Goal: Navigation & Orientation: Find specific page/section

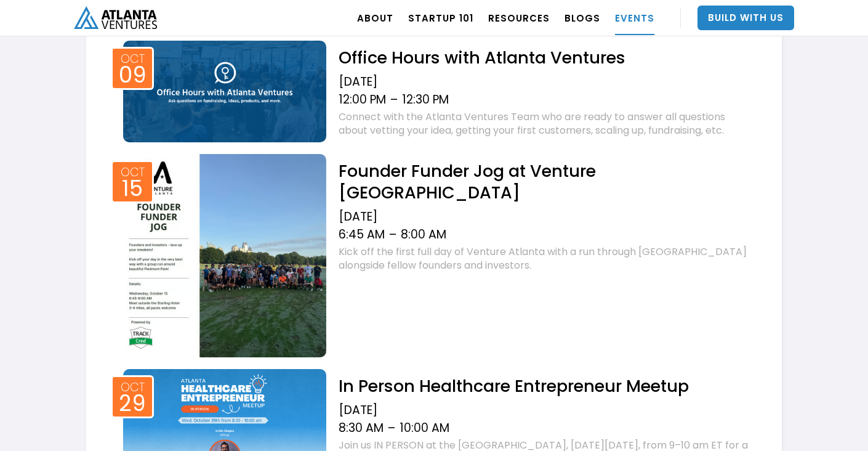
scroll to position [657, 0]
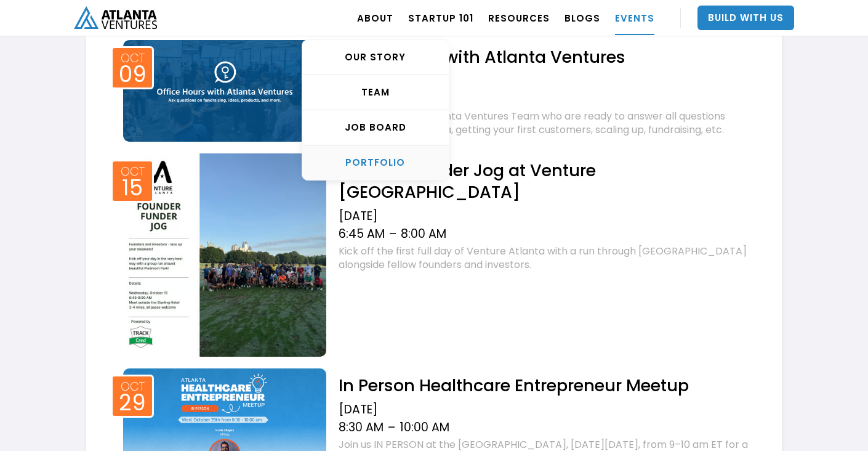
click at [397, 160] on div "PORTFOLIO" at bounding box center [375, 162] width 147 height 12
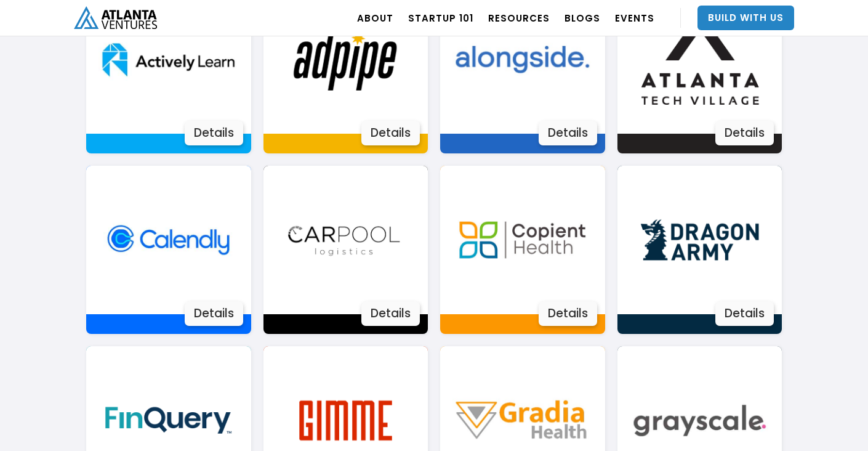
scroll to position [949, 0]
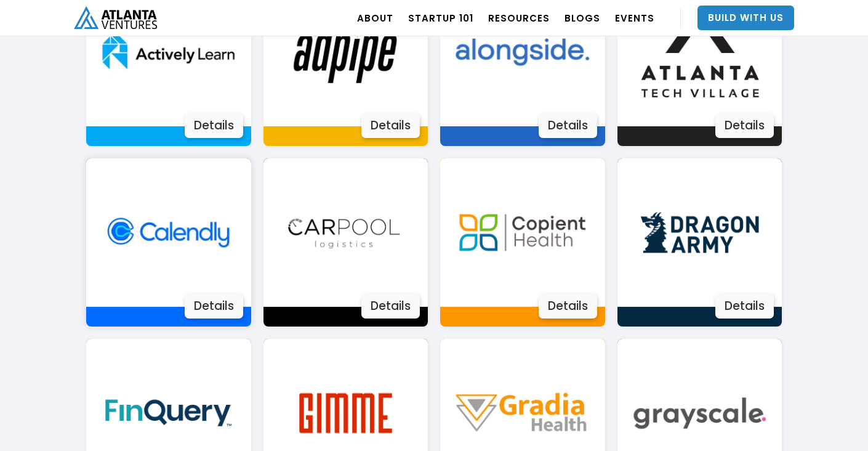
click at [190, 256] on img at bounding box center [168, 232] width 148 height 148
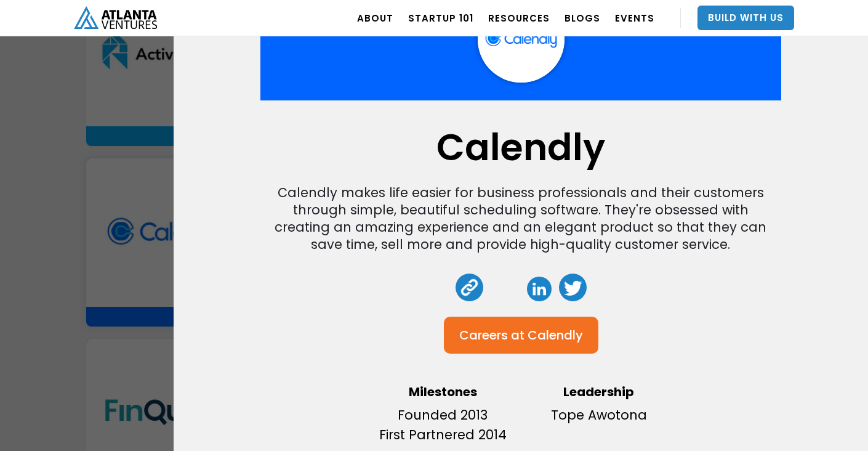
scroll to position [97, 0]
click at [440, 411] on p "Founded 2013 First Partnered 2014" at bounding box center [443, 424] width 144 height 39
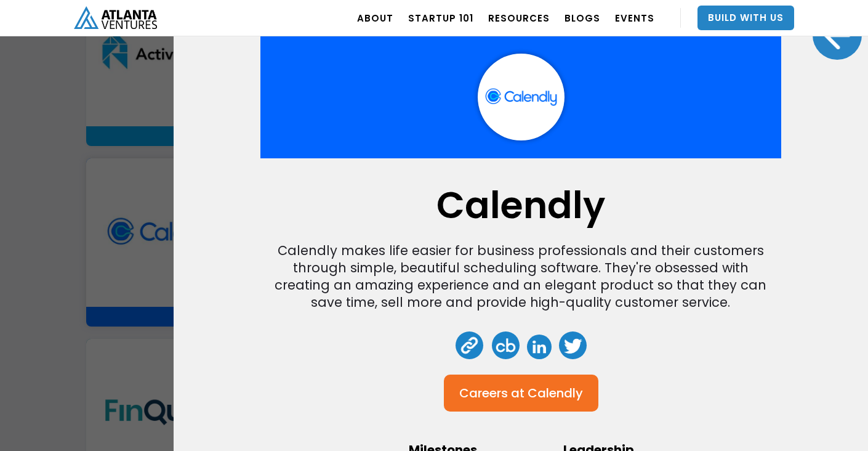
scroll to position [0, 0]
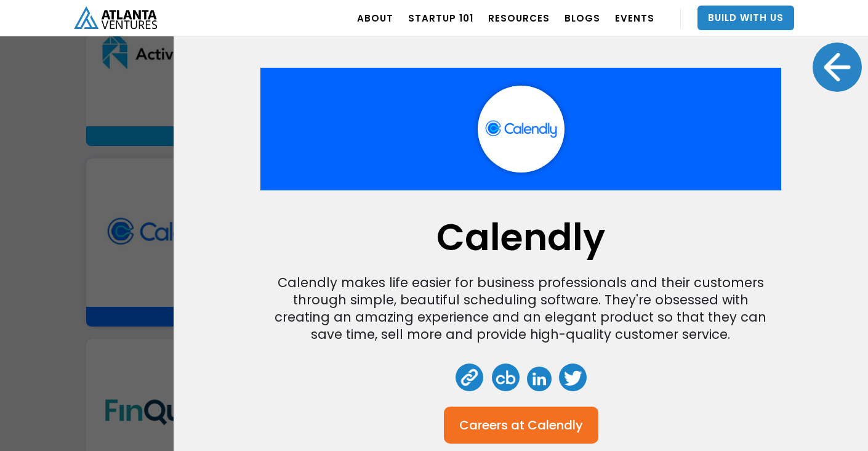
click at [834, 58] on div at bounding box center [837, 66] width 49 height 49
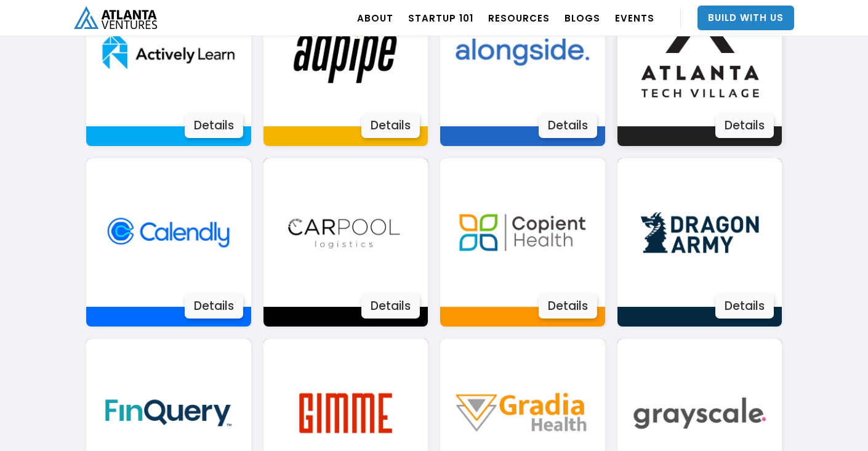
scroll to position [834, 0]
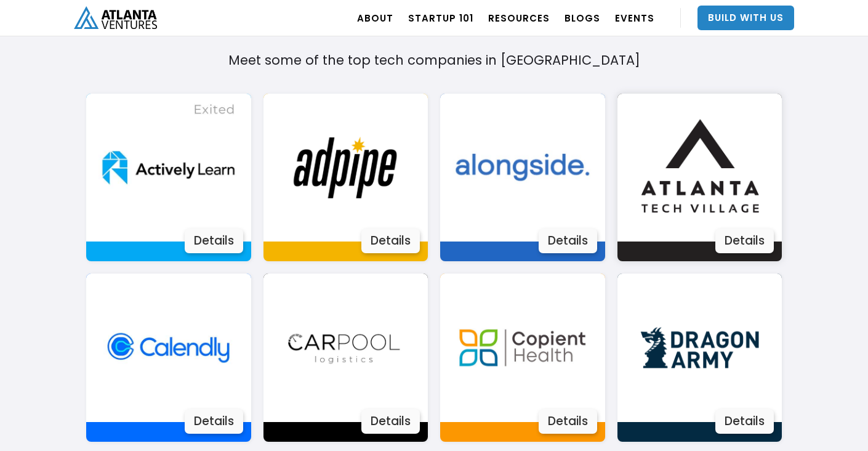
click at [701, 172] on img at bounding box center [699, 168] width 148 height 148
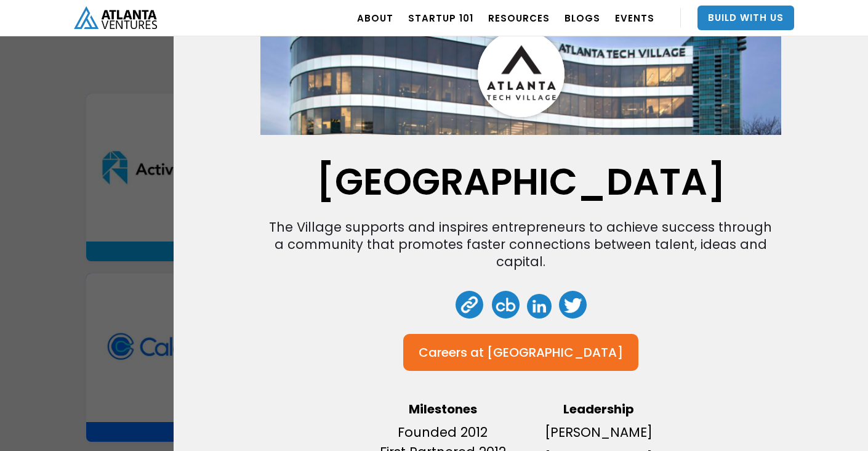
scroll to position [108, 0]
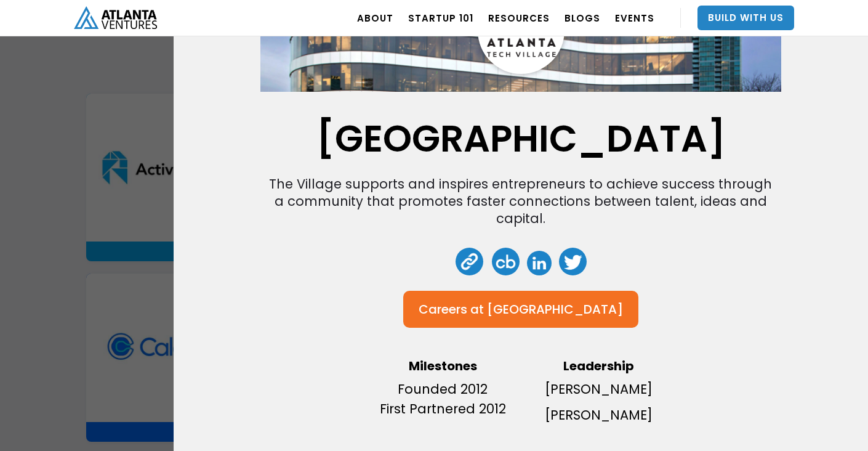
click at [506, 306] on div "Atlanta Tech Village" at bounding box center [555, 309] width 136 height 12
click at [108, 182] on div "Atlanta Tech Village The Village supports and inspires entrepreneurs to achieve…" at bounding box center [434, 225] width 868 height 451
click at [124, 99] on div "Atlanta Tech Village The Village supports and inspires entrepreneurs to achieve…" at bounding box center [434, 225] width 868 height 451
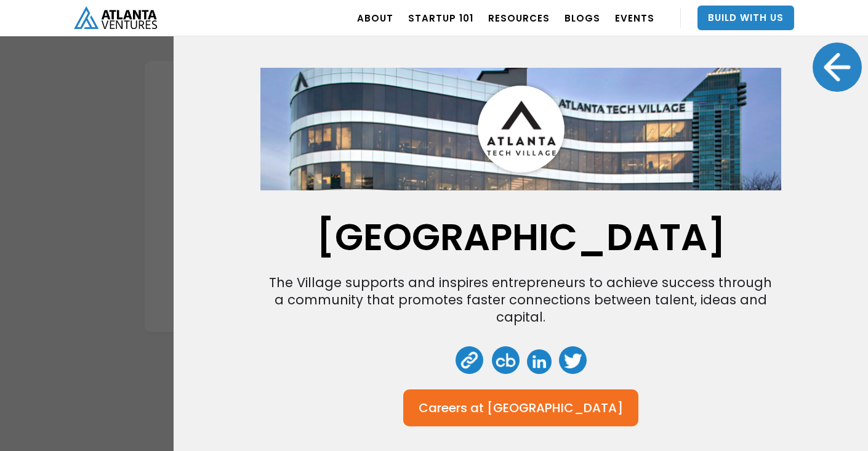
scroll to position [39, 0]
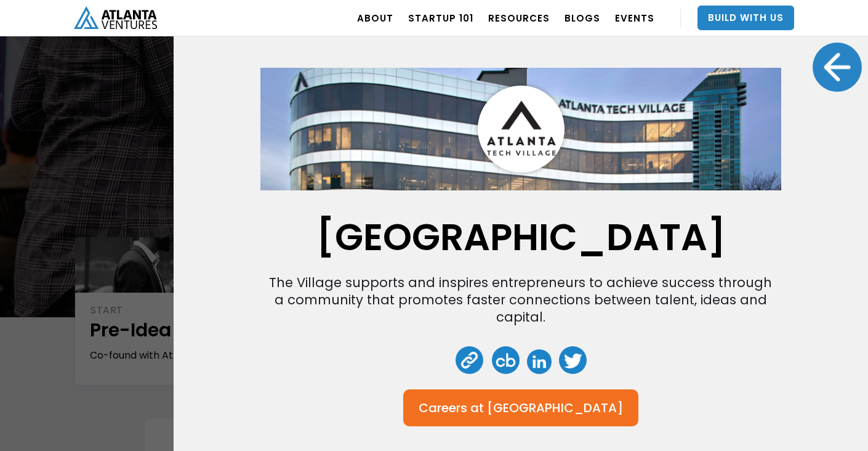
click at [813, 66] on div at bounding box center [837, 66] width 49 height 49
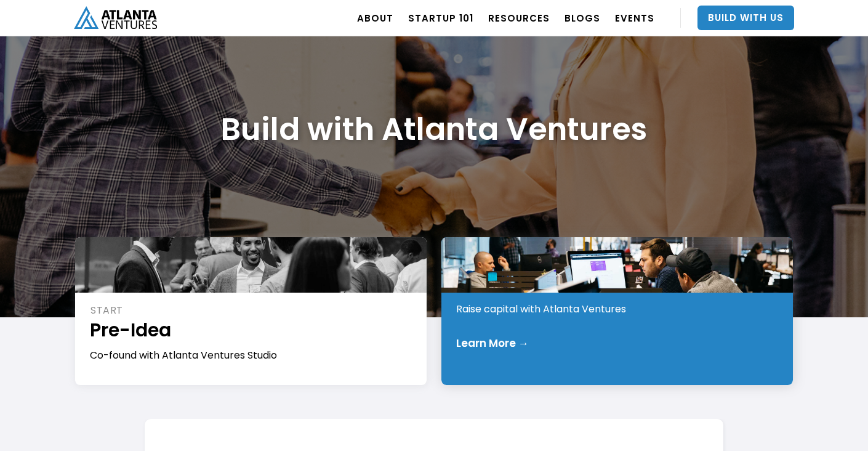
click at [548, 319] on div "INVEST Early Stage Raise capital with Atlanta Ventures Learn More →" at bounding box center [616, 311] width 351 height 148
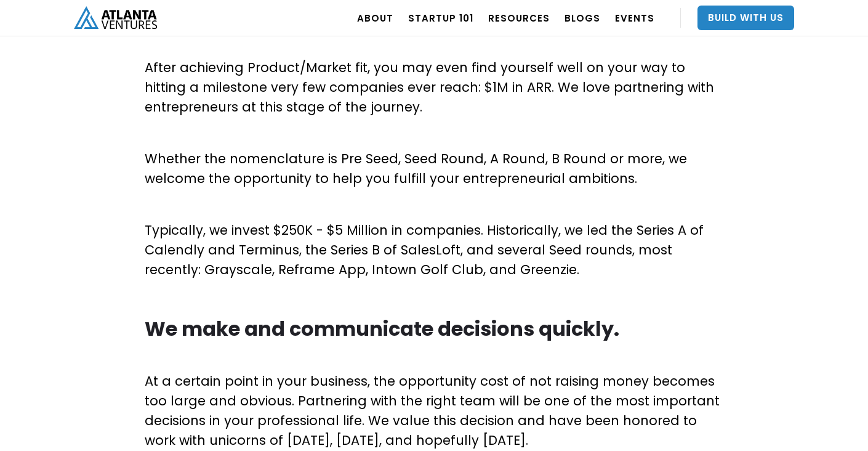
scroll to position [720, 0]
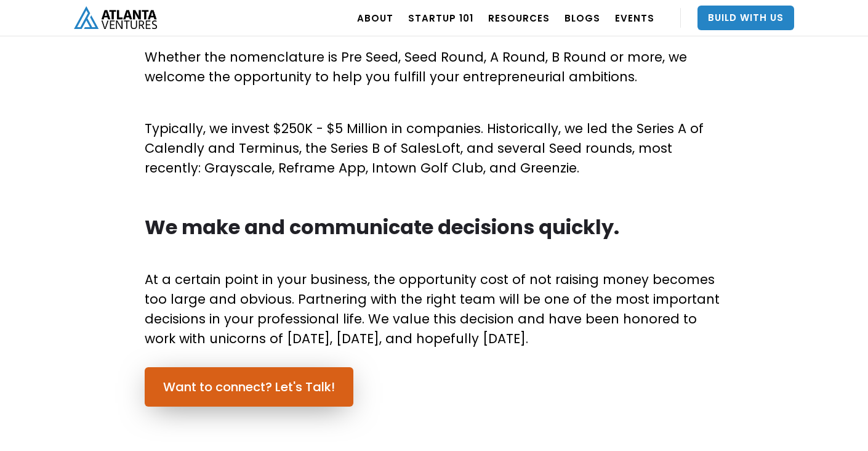
click at [284, 377] on link "Want to connect? Let's Talk!" at bounding box center [249, 386] width 209 height 39
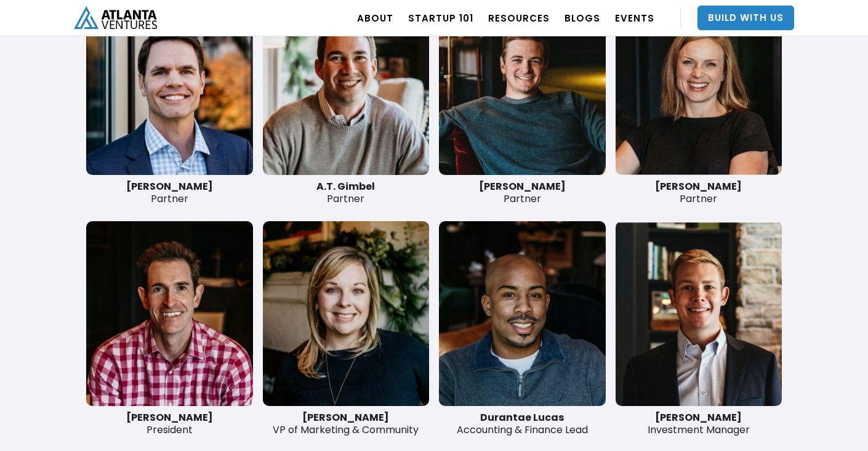
scroll to position [2908, 0]
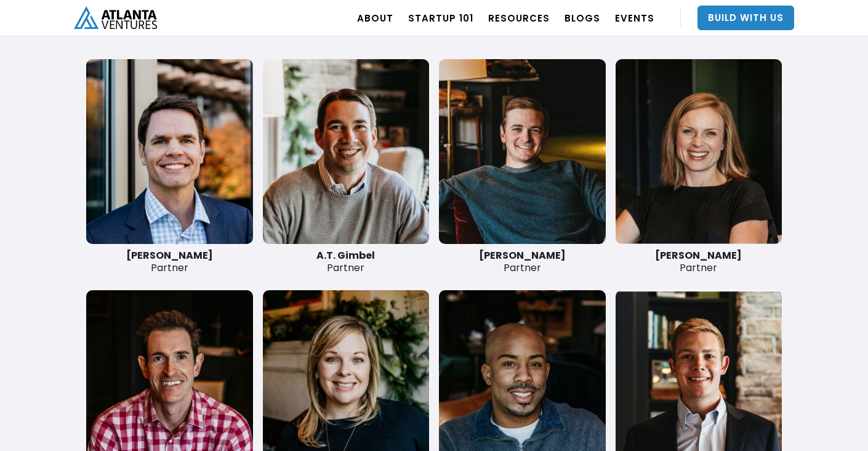
click at [342, 206] on link at bounding box center [346, 151] width 167 height 185
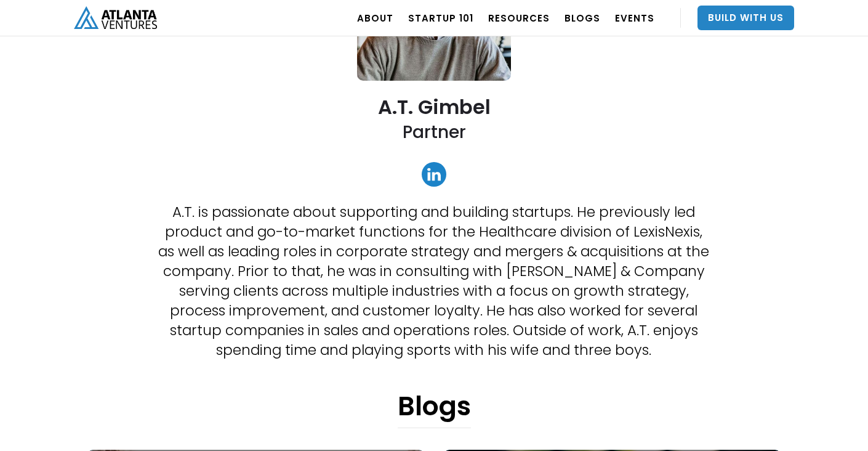
scroll to position [243, 0]
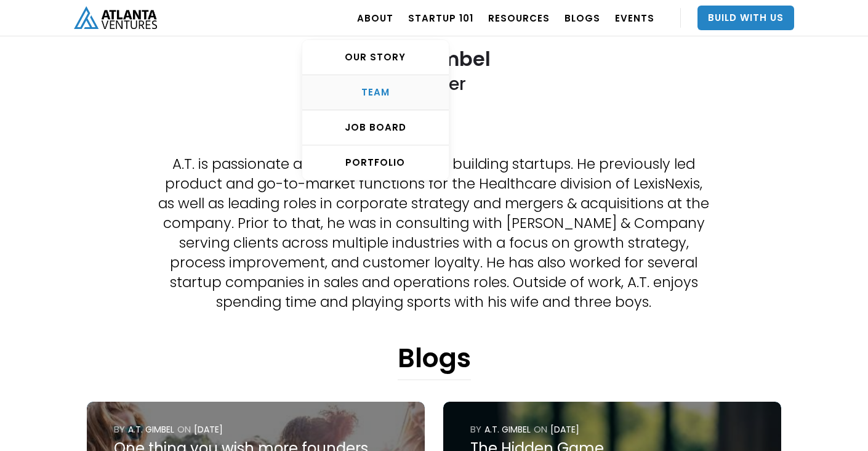
click at [388, 92] on div "TEAM" at bounding box center [375, 92] width 147 height 12
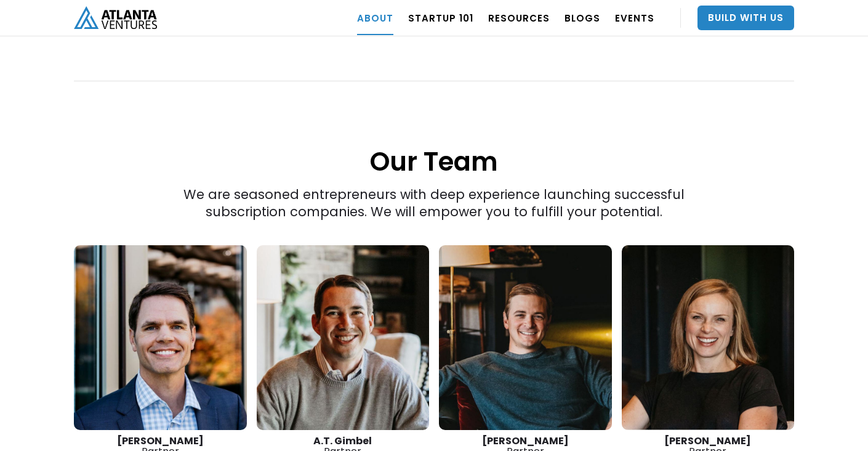
scroll to position [1746, 0]
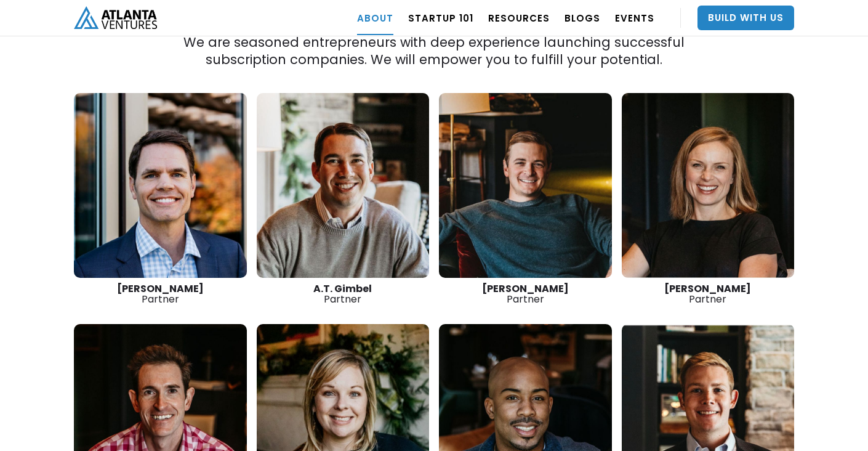
click at [382, 214] on link at bounding box center [343, 185] width 173 height 185
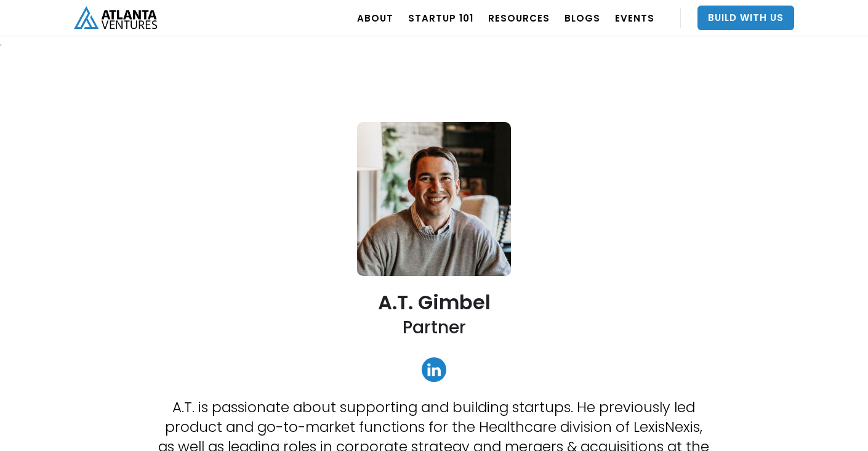
click at [438, 369] on link at bounding box center [434, 369] width 25 height 25
